Goal: Task Accomplishment & Management: Manage account settings

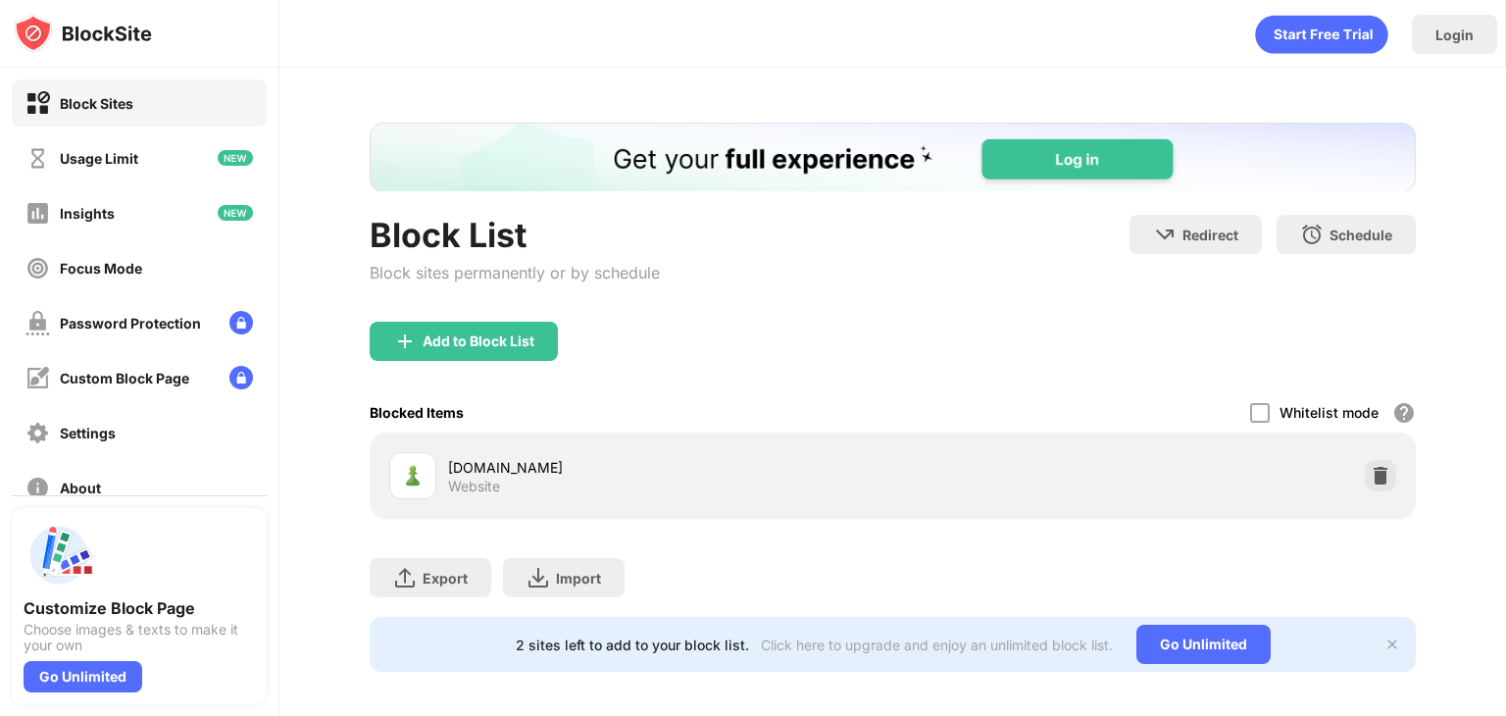
click at [1380, 470] on div "[DOMAIN_NAME] Website" at bounding box center [892, 475] width 1022 height 63
click at [1372, 470] on img at bounding box center [1380, 476] width 20 height 20
